Goal: Find specific page/section: Find specific page/section

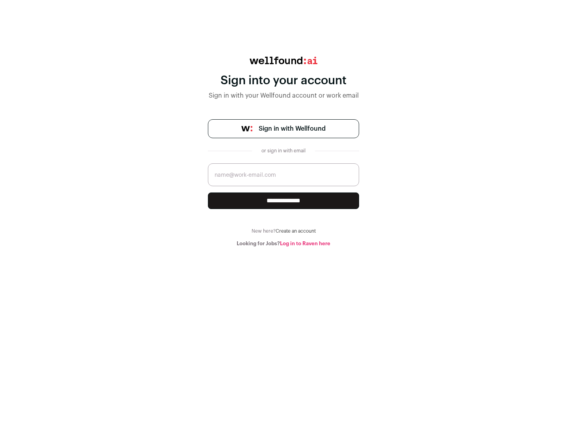
click at [292, 129] on span "Sign in with Wellfound" at bounding box center [291, 128] width 67 height 9
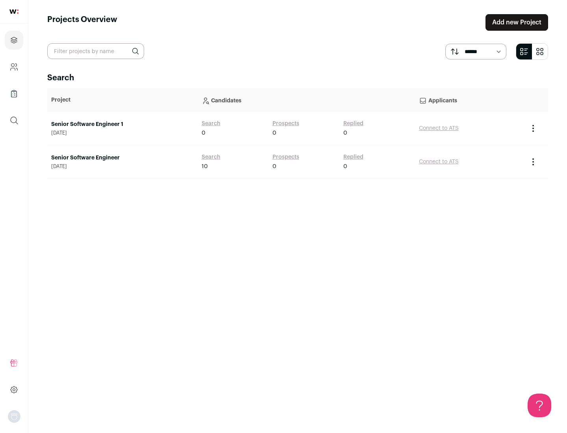
click at [122, 158] on link "Senior Software Engineer" at bounding box center [122, 158] width 142 height 8
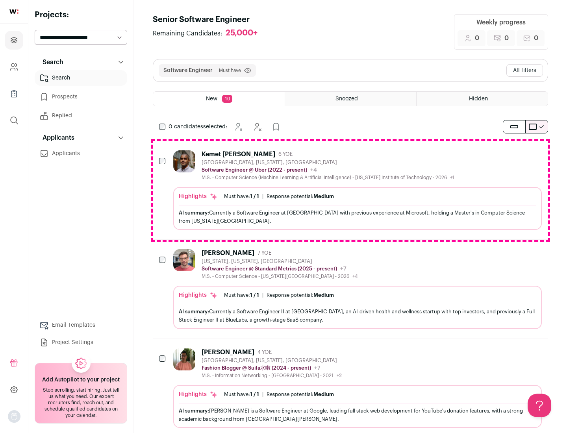
click at [350, 190] on div "Highlights Must have: 1 / 1 How many must haves have been fulfilled? | Response…" at bounding box center [357, 208] width 368 height 43
